Goal: Find specific page/section: Find specific page/section

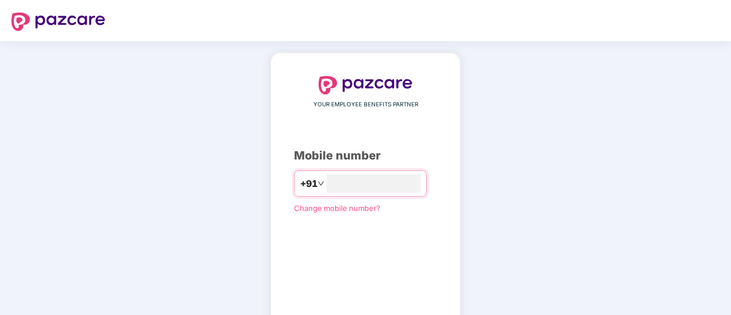
type input "**********"
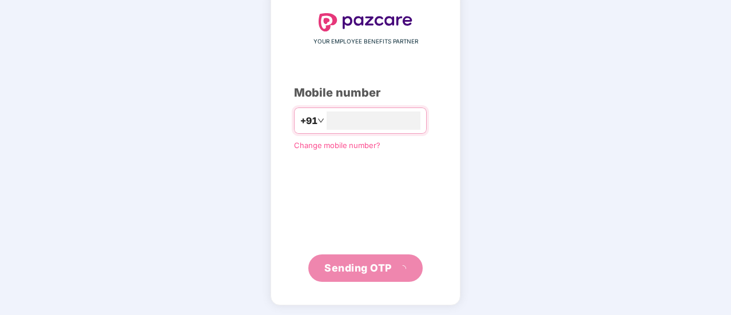
scroll to position [57, 0]
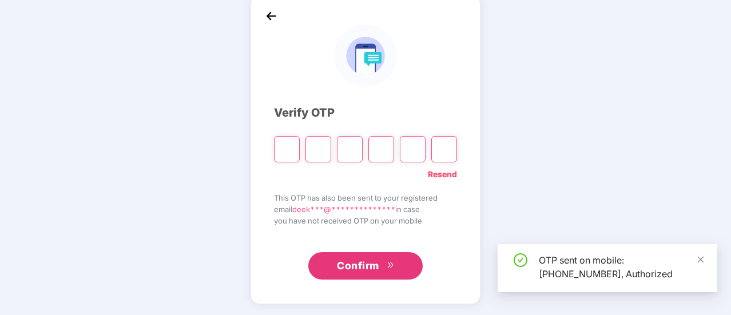
click at [360, 277] on div "**********" at bounding box center [365, 149] width 230 height 309
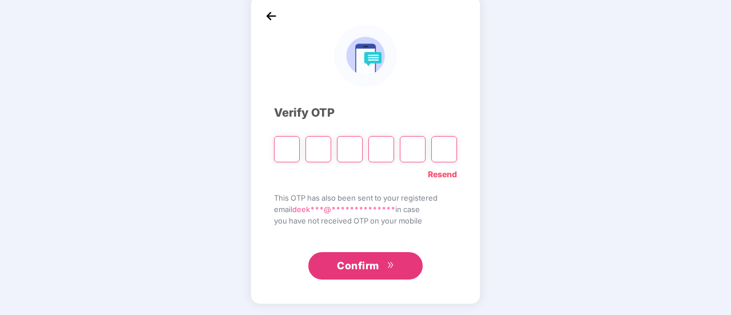
click at [293, 150] on input "Please enter verification code. Digit 1" at bounding box center [287, 149] width 26 height 26
type input "*"
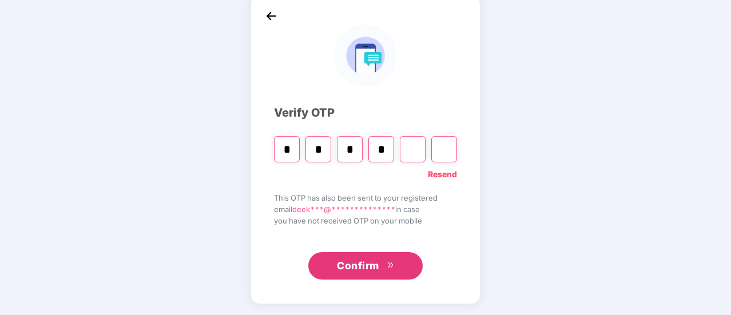
type input "*"
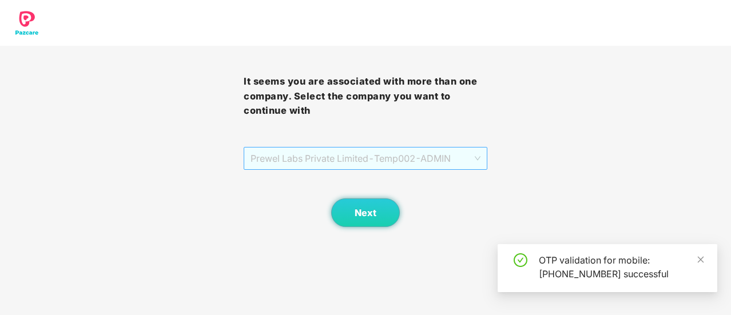
click at [304, 154] on span "Prewel Labs Private Limited - Temp002 - ADMIN" at bounding box center [365, 159] width 230 height 22
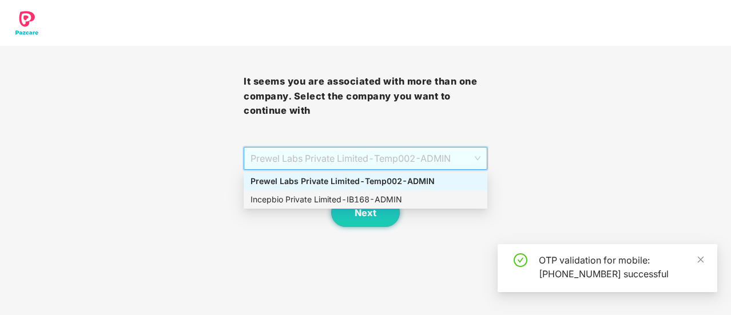
click at [307, 195] on div "Incepbio Private Limited - IB168 - ADMIN" at bounding box center [365, 199] width 230 height 13
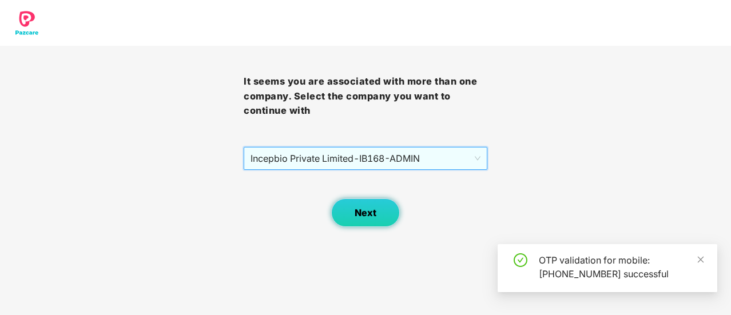
click at [361, 214] on span "Next" at bounding box center [365, 213] width 22 height 11
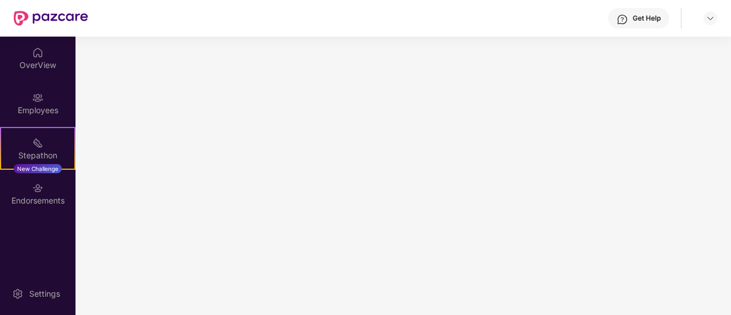
click at [40, 119] on div "Employees" at bounding box center [37, 103] width 75 height 43
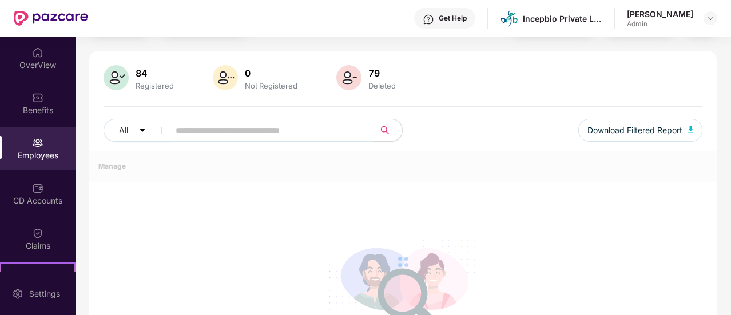
scroll to position [160, 0]
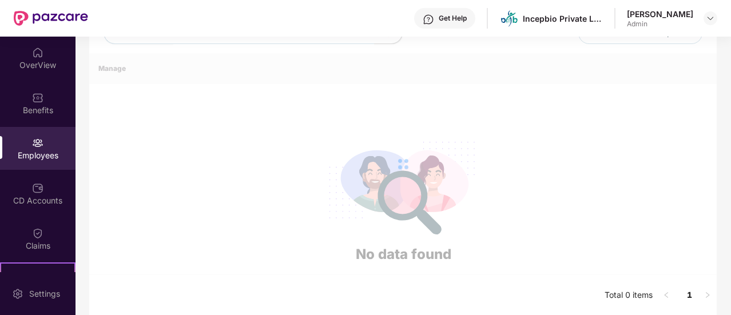
click at [51, 156] on div "Employees" at bounding box center [37, 155] width 75 height 11
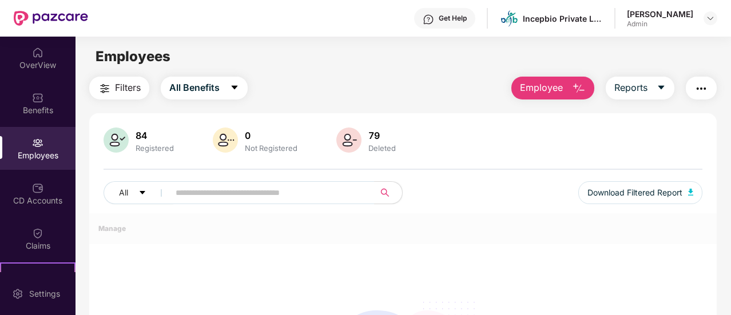
click at [148, 152] on div "Registered" at bounding box center [154, 148] width 43 height 9
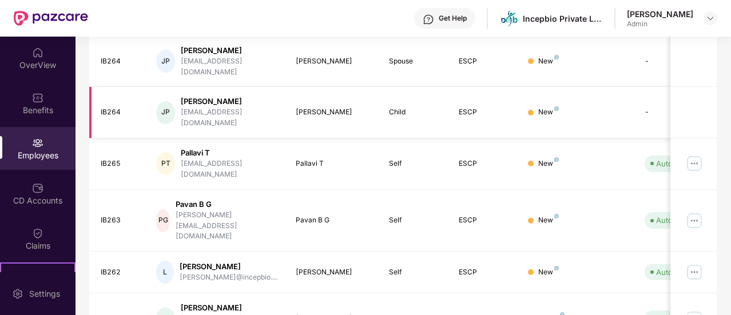
scroll to position [385, 0]
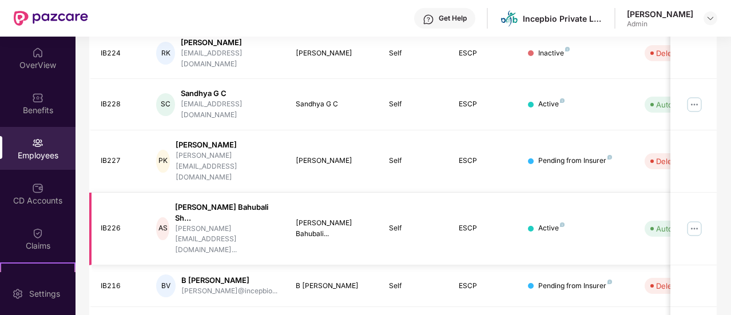
scroll to position [394, 0]
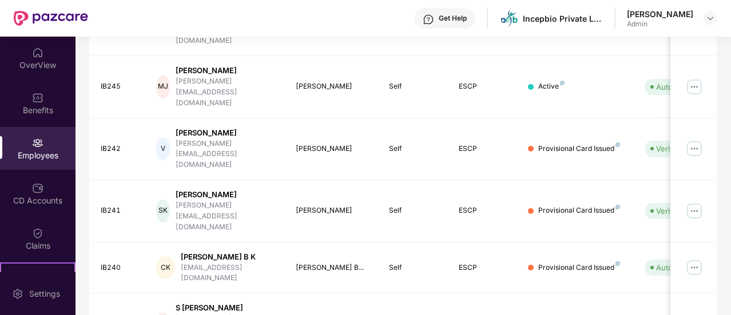
scroll to position [385, 0]
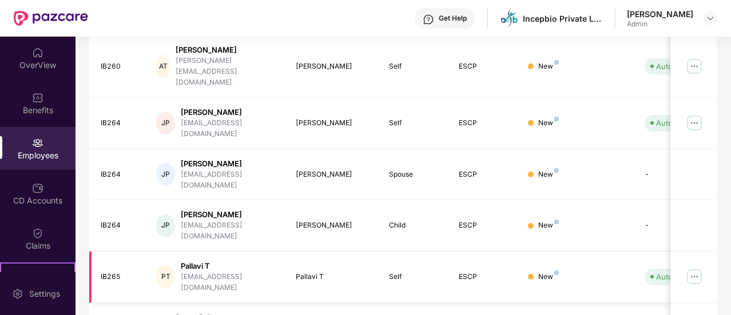
scroll to position [156, 0]
